Goal: Information Seeking & Learning: Learn about a topic

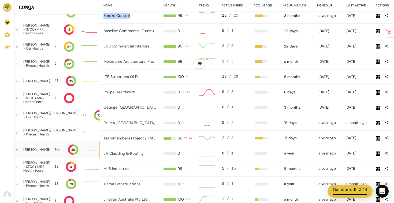
scroll to position [191, 0]
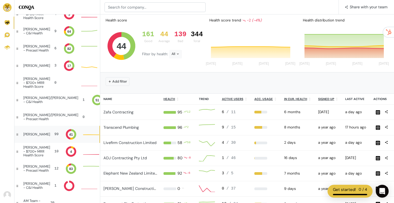
click at [54, 135] on div "99" at bounding box center [56, 134] width 4 height 5
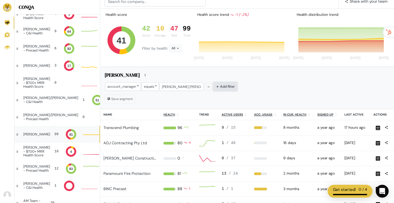
click at [224, 86] on button "Add filter" at bounding box center [225, 86] width 24 height 8
click at [216, 85] on span "Or" at bounding box center [218, 86] width 5 height 5
click at [243, 85] on div at bounding box center [243, 86] width 32 height 8
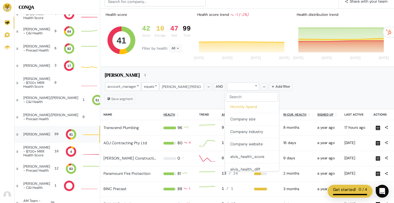
click at [249, 109] on button "Monthly Spend" at bounding box center [252, 107] width 54 height 13
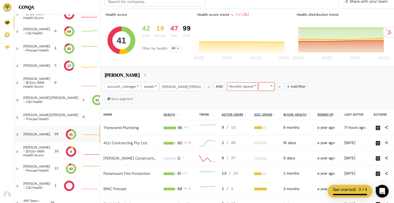
click at [263, 90] on div at bounding box center [266, 86] width 16 height 8
click at [281, 126] on button "is more than" at bounding box center [275, 122] width 38 height 13
click at [295, 84] on input "number" at bounding box center [295, 86] width 21 height 8
type input "799"
click at [339, 73] on div "Jamie" at bounding box center [246, 75] width 285 height 9
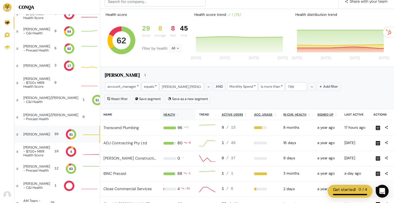
click at [167, 114] on u "Health" at bounding box center [169, 115] width 12 height 4
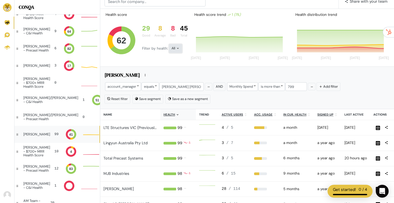
click at [176, 46] on div "All" at bounding box center [175, 48] width 13 height 9
click at [182, 95] on button "Bad" at bounding box center [184, 97] width 30 height 12
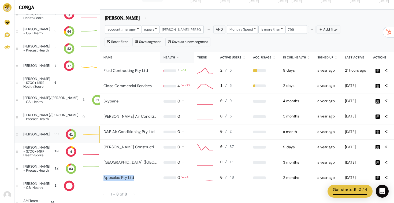
drag, startPoint x: 140, startPoint y: 177, endPoint x: 103, endPoint y: 177, distance: 37.0
click at [103, 177] on td "Appselec Pty Ltd" at bounding box center [130, 177] width 60 height 15
copy link "Appselec Pty Ltd"
type input "800"
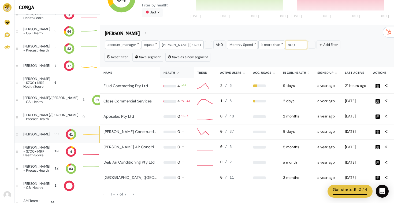
click at [292, 44] on input "800" at bounding box center [295, 44] width 21 height 8
type input "699"
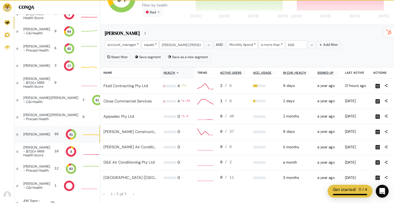
click at [354, 35] on div "Jamie" at bounding box center [246, 33] width 285 height 9
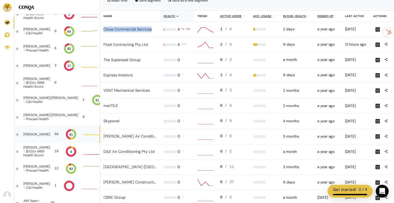
drag, startPoint x: 155, startPoint y: 29, endPoint x: 103, endPoint y: 27, distance: 52.5
click at [103, 27] on td "Close Commercial Services" at bounding box center [130, 29] width 60 height 15
copy link "Close Commercial Services"
drag, startPoint x: 152, startPoint y: 43, endPoint x: 102, endPoint y: 45, distance: 49.9
click at [102, 45] on td "Fluid Contracting Pty Ltd" at bounding box center [130, 44] width 60 height 15
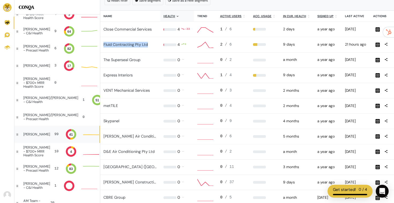
copy link "Fluid Contracting Pty Ltd"
click at [132, 44] on link "Fluid Contracting Pty Ltd" at bounding box center [125, 44] width 44 height 5
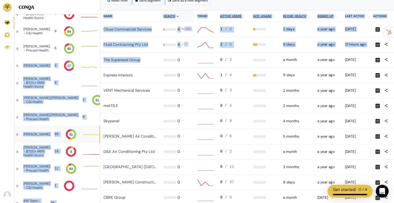
drag, startPoint x: 145, startPoint y: 58, endPoint x: 100, endPoint y: 56, distance: 45.1
click at [100, 56] on td "The Superseal Group" at bounding box center [130, 59] width 60 height 15
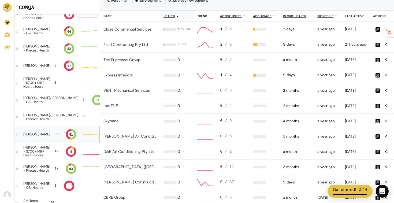
click at [140, 70] on td "Express Interiors" at bounding box center [130, 75] width 60 height 15
drag, startPoint x: 144, startPoint y: 59, endPoint x: 103, endPoint y: 61, distance: 40.5
click at [103, 61] on div "The Superseal Group" at bounding box center [130, 60] width 54 height 6
copy link "The Superseal Group"
click at [132, 61] on link "The Superseal Group" at bounding box center [121, 59] width 37 height 5
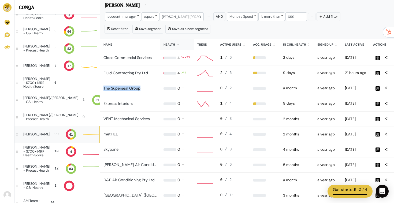
scroll to position [95, 0]
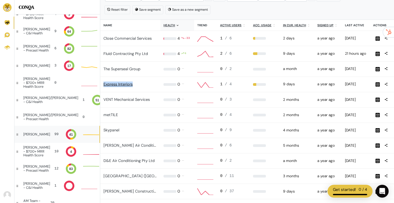
drag, startPoint x: 140, startPoint y: 83, endPoint x: 103, endPoint y: 83, distance: 36.4
click at [103, 83] on div "Express Interiors" at bounding box center [130, 84] width 54 height 6
copy link "Express Interiors"
click at [124, 85] on link "Express Interiors" at bounding box center [117, 84] width 29 height 5
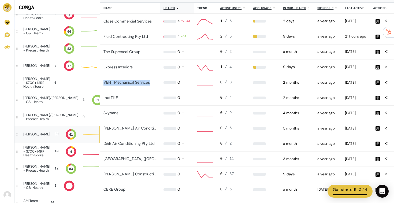
drag, startPoint x: 151, startPoint y: 80, endPoint x: 102, endPoint y: 85, distance: 49.2
click at [102, 85] on td "VENT Mechanical Services" at bounding box center [130, 82] width 60 height 15
copy link "VENT Mechanical Services"
click at [156, 79] on td "VENT Mechanical Services" at bounding box center [130, 82] width 60 height 15
drag, startPoint x: 155, startPoint y: 81, endPoint x: 103, endPoint y: 83, distance: 51.7
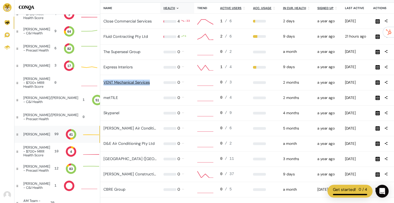
click at [103, 83] on div "VENT Mechanical Services" at bounding box center [130, 83] width 54 height 6
copy link "VENT Mechanical Services"
click at [142, 85] on div "VENT Mechanical Services" at bounding box center [130, 83] width 54 height 6
click at [142, 81] on link "VENT Mechanical Services" at bounding box center [126, 82] width 46 height 5
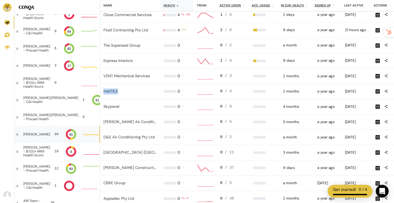
drag, startPoint x: 126, startPoint y: 88, endPoint x: 120, endPoint y: 91, distance: 7.2
click at [120, 91] on td "metTILE" at bounding box center [130, 91] width 60 height 15
copy link "metTILE"
click at [113, 91] on link "metTILE" at bounding box center [110, 91] width 14 height 5
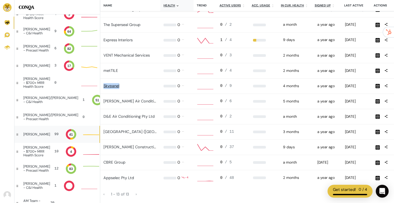
drag, startPoint x: 124, startPoint y: 84, endPoint x: 104, endPoint y: 84, distance: 20.4
click at [104, 84] on div "Skypanel" at bounding box center [130, 86] width 54 height 6
copy link "Skypanel"
click at [111, 85] on link "Skypanel" at bounding box center [111, 85] width 16 height 5
drag, startPoint x: 156, startPoint y: 101, endPoint x: 103, endPoint y: 101, distance: 52.8
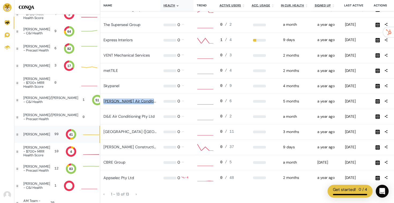
click at [103, 101] on div "Ellis Air Conditioning Pty Ltd" at bounding box center [130, 101] width 54 height 6
copy link "Ellis Air Conditioning Pty Ltd"
drag, startPoint x: 156, startPoint y: 117, endPoint x: 103, endPoint y: 116, distance: 53.3
click at [103, 116] on td "D&E Air Conditioning Pty Ltd" at bounding box center [130, 116] width 60 height 15
click at [135, 118] on link "D&E Air Conditioning Pty Ltd" at bounding box center [128, 116] width 51 height 5
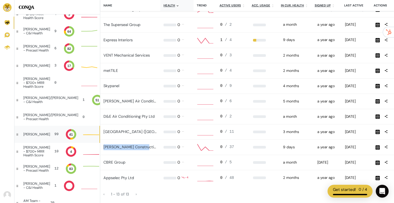
drag, startPoint x: 151, startPoint y: 147, endPoint x: 103, endPoint y: 147, distance: 47.7
click at [103, 147] on td "Casello Constructions" at bounding box center [130, 147] width 60 height 15
drag, startPoint x: 132, startPoint y: 160, endPoint x: 103, endPoint y: 162, distance: 28.2
click at [103, 162] on div "CBRE Group" at bounding box center [130, 162] width 54 height 6
drag, startPoint x: 139, startPoint y: 176, endPoint x: 100, endPoint y: 175, distance: 38.9
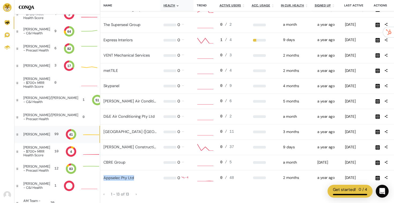
click at [100, 175] on td "Appselec Pty Ltd" at bounding box center [130, 177] width 60 height 15
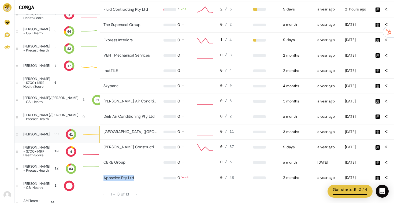
scroll to position [0, 0]
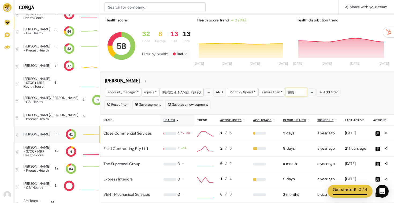
click at [294, 93] on input "699" at bounding box center [295, 92] width 21 height 8
type input "1000"
click at [367, 89] on div "account_manager equals Jamie Leigh Hunt And Monthly Spend is more than 1000 Add…" at bounding box center [246, 92] width 285 height 11
